Goal: Task Accomplishment & Management: Manage account settings

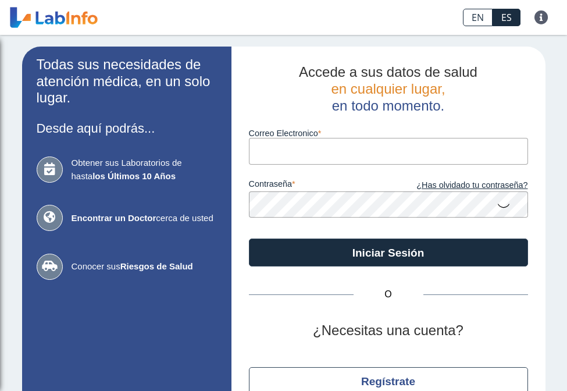
click at [263, 152] on input "Correo Electronico" at bounding box center [388, 151] width 279 height 26
type input "[EMAIL_ADDRESS][DOMAIN_NAME]"
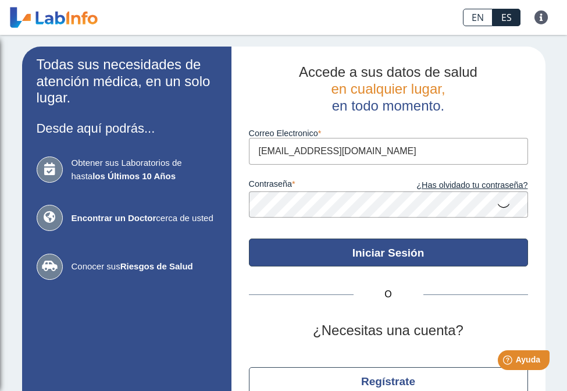
click at [348, 256] on button "Iniciar Sesión" at bounding box center [388, 252] width 279 height 28
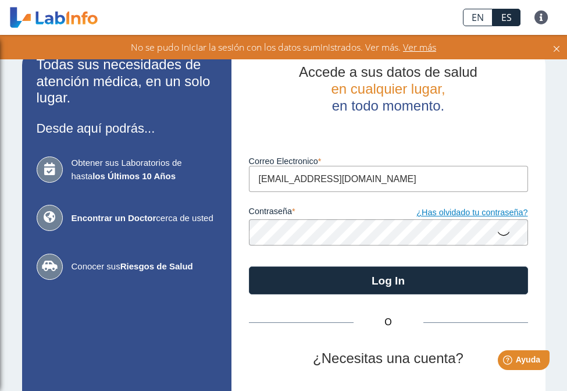
click at [488, 212] on link "¿Has olvidado tu contraseña?" at bounding box center [457, 212] width 139 height 13
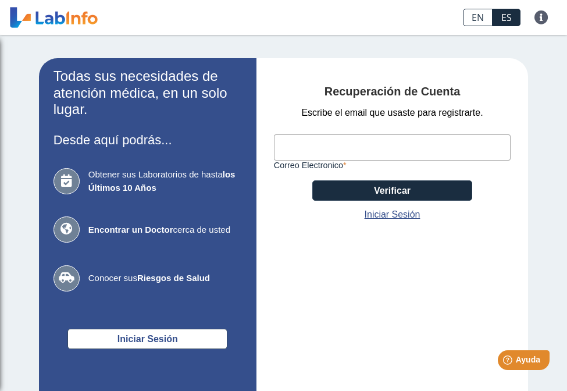
click at [421, 153] on input "Correo Electronico" at bounding box center [392, 147] width 237 height 26
type input "[EMAIL_ADDRESS][DOMAIN_NAME]"
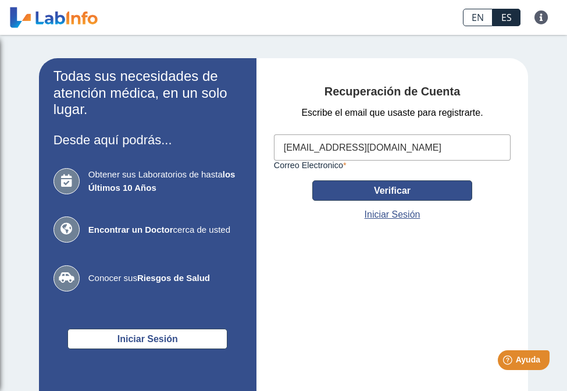
drag, startPoint x: 401, startPoint y: 189, endPoint x: 437, endPoint y: 207, distance: 40.5
click at [402, 188] on button "Verificar" at bounding box center [392, 190] width 160 height 20
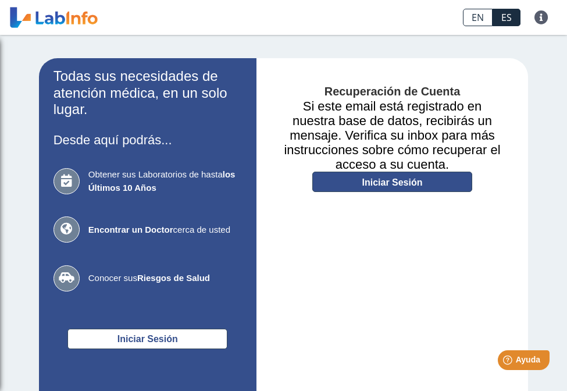
click at [385, 181] on link "Iniciar Sesión" at bounding box center [392, 181] width 160 height 20
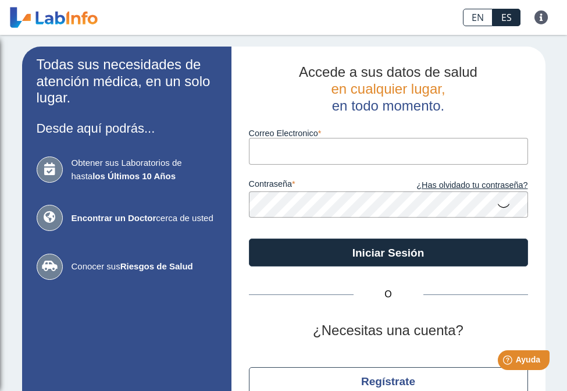
drag, startPoint x: 314, startPoint y: 152, endPoint x: 331, endPoint y: 159, distance: 18.2
click at [314, 152] on input "Correo Electronico" at bounding box center [388, 151] width 279 height 26
type input "pmarilyn6713@gmail.com"
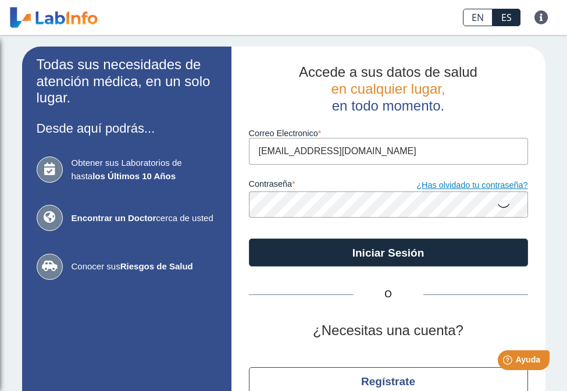
click at [501, 184] on link "¿Has olvidado tu contraseña?" at bounding box center [457, 185] width 139 height 13
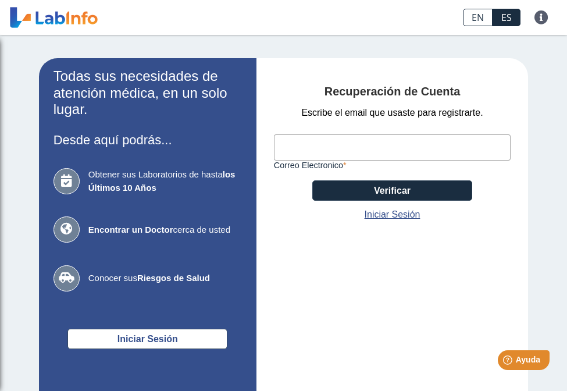
click at [445, 140] on input "Correo Electronico" at bounding box center [392, 147] width 237 height 26
type input "pmarilyn6713@gmail.com"
click at [368, 216] on link "Iniciar Sesión" at bounding box center [392, 214] width 56 height 14
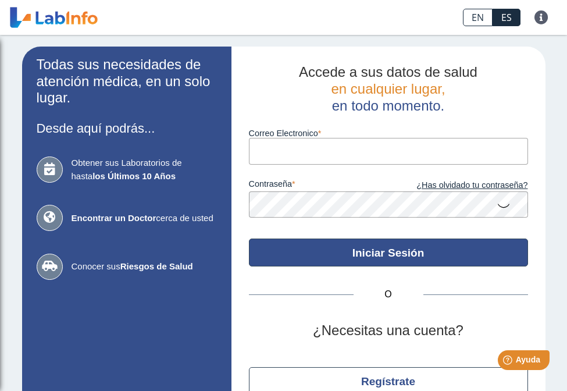
click at [410, 259] on button "Iniciar Sesión" at bounding box center [388, 252] width 279 height 28
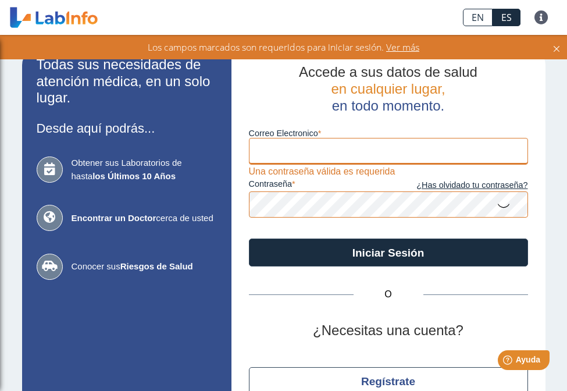
click at [317, 156] on input "Correo Electronico" at bounding box center [388, 151] width 279 height 26
type input "pmarilyn6713@gmail.com"
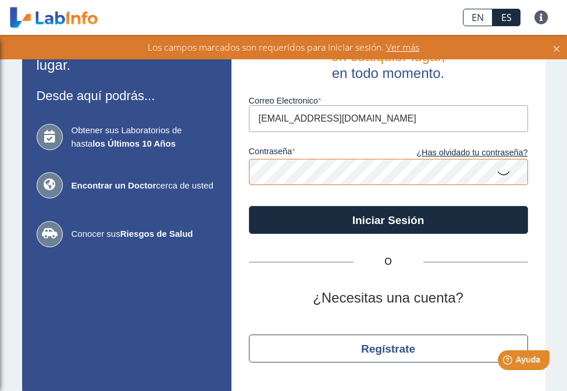
scroll to position [62, 0]
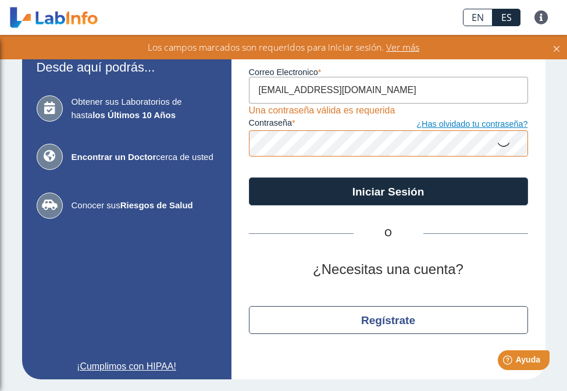
click at [478, 124] on link "¿Has olvidado tu contraseña?" at bounding box center [457, 124] width 139 height 13
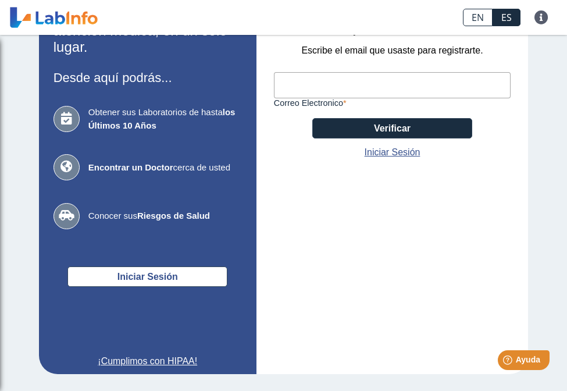
click at [354, 89] on input "Correo Electronico" at bounding box center [392, 85] width 237 height 26
type input "pmarilyn6713@gmail.com"
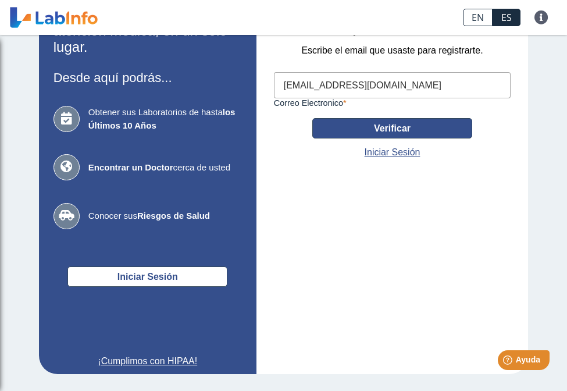
click at [384, 124] on button "Verificar" at bounding box center [392, 128] width 160 height 20
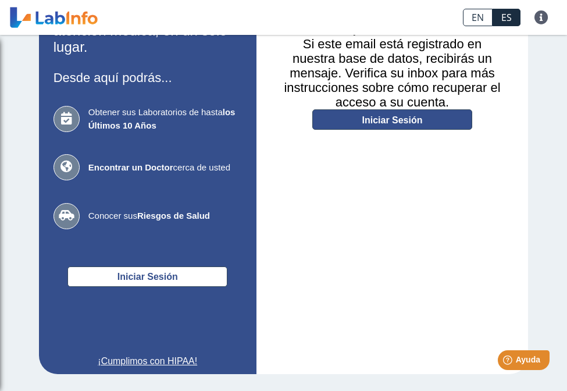
click at [415, 119] on link "Iniciar Sesión" at bounding box center [392, 119] width 160 height 20
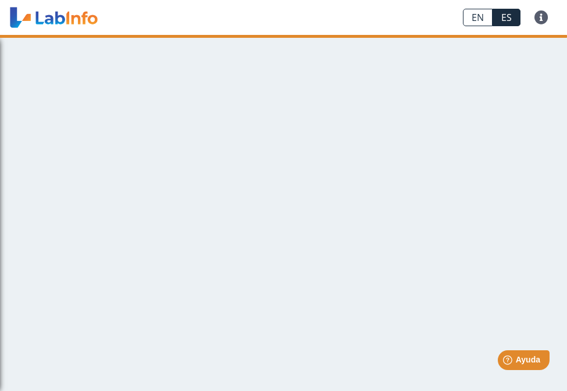
click at [363, 70] on main at bounding box center [283, 213] width 567 height 356
click at [493, 94] on main at bounding box center [283, 213] width 567 height 356
click at [493, 95] on main at bounding box center [283, 213] width 567 height 356
click at [37, 17] on link at bounding box center [54, 17] width 96 height 29
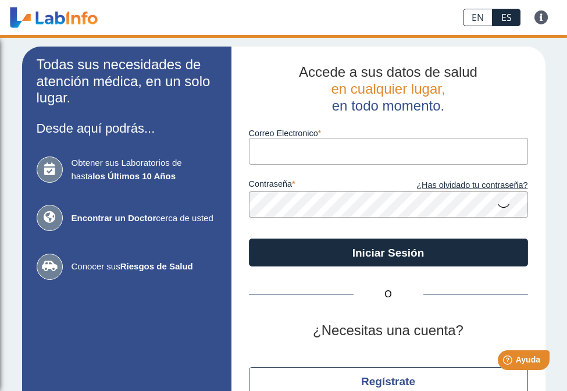
click at [38, 17] on link at bounding box center [54, 17] width 96 height 29
